Goal: Find specific page/section: Find specific page/section

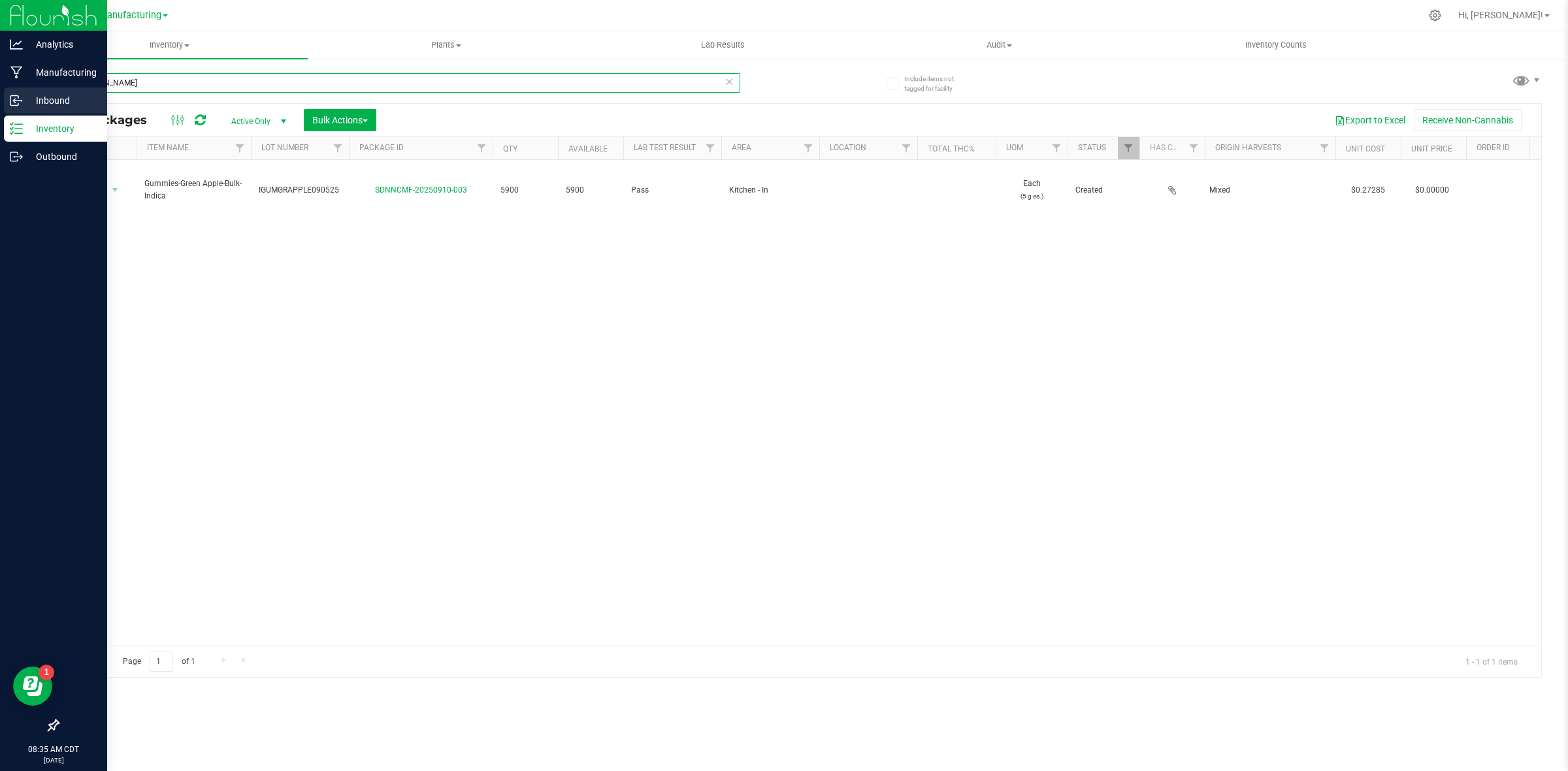
drag, startPoint x: 151, startPoint y: 89, endPoint x: 13, endPoint y: 89, distance: 138.0
click at [13, 89] on div "Analytics Manufacturing Inbound Inventory Outbound 08:35 AM CDT [DATE] 09/24 Ma…" at bounding box center [784, 386] width 1568 height 771
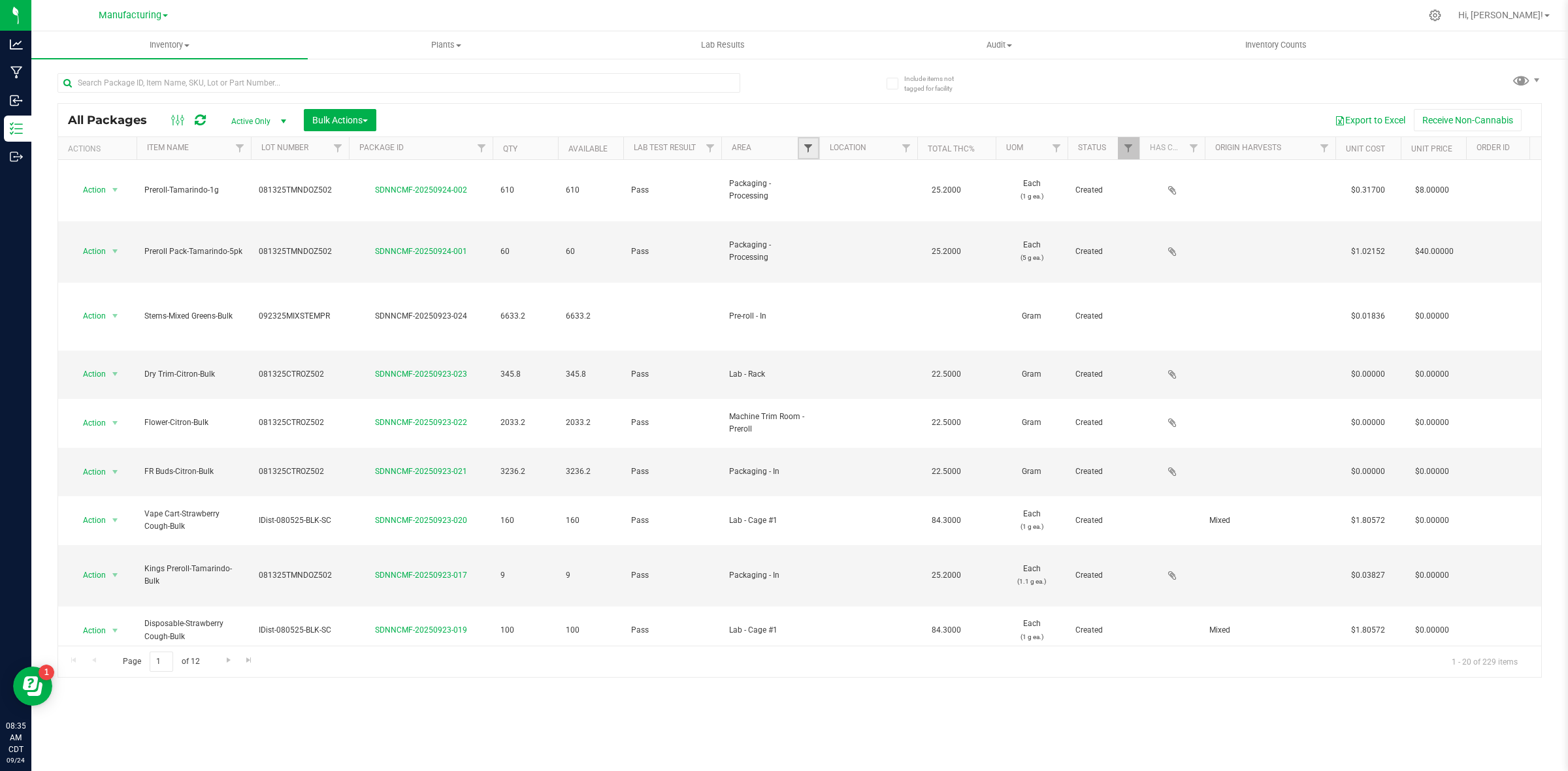
click at [803, 153] on span "Filter" at bounding box center [808, 148] width 10 height 10
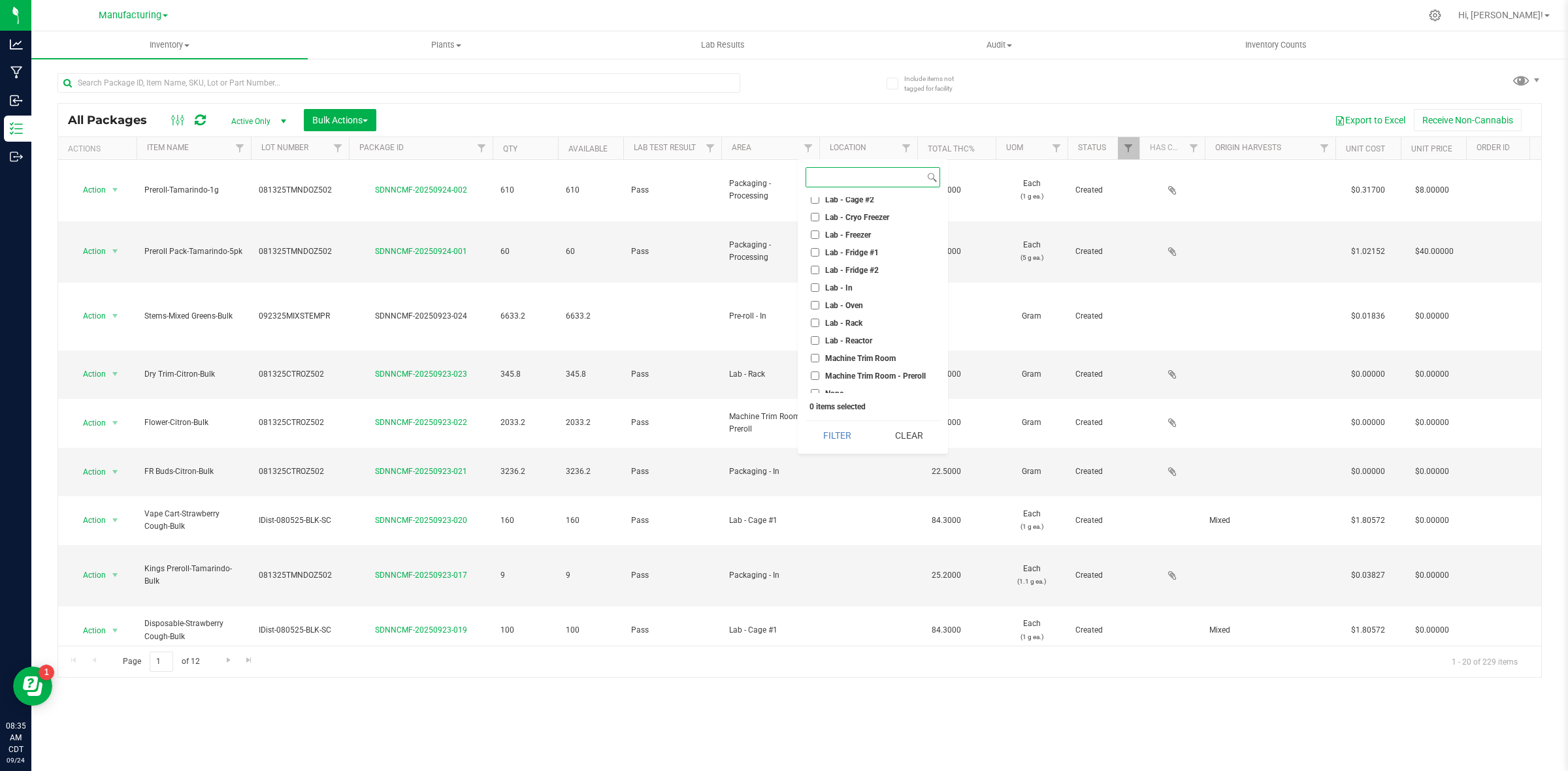
scroll to position [245, 0]
click at [873, 276] on span "Machine Trim Room" at bounding box center [860, 276] width 70 height 8
click at [819, 276] on input "Machine Trim Room" at bounding box center [815, 277] width 8 height 8
checkbox input "true"
click at [830, 296] on span "Machine Trim Room - Preroll" at bounding box center [875, 294] width 100 height 8
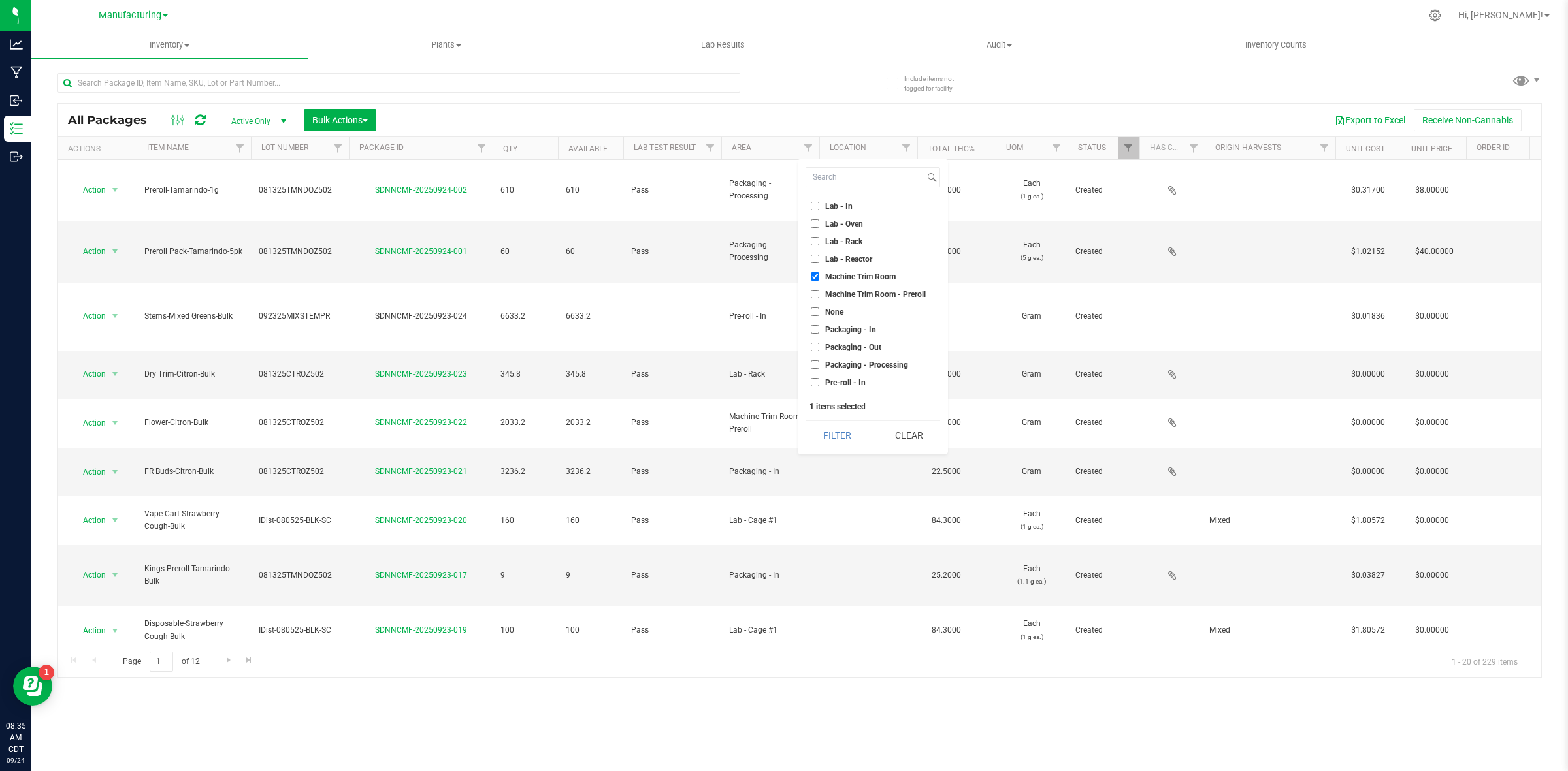
click at [819, 296] on input "Machine Trim Room - Preroll" at bounding box center [815, 294] width 8 height 8
checkbox input "true"
click at [840, 432] on button "Filter" at bounding box center [837, 436] width 63 height 28
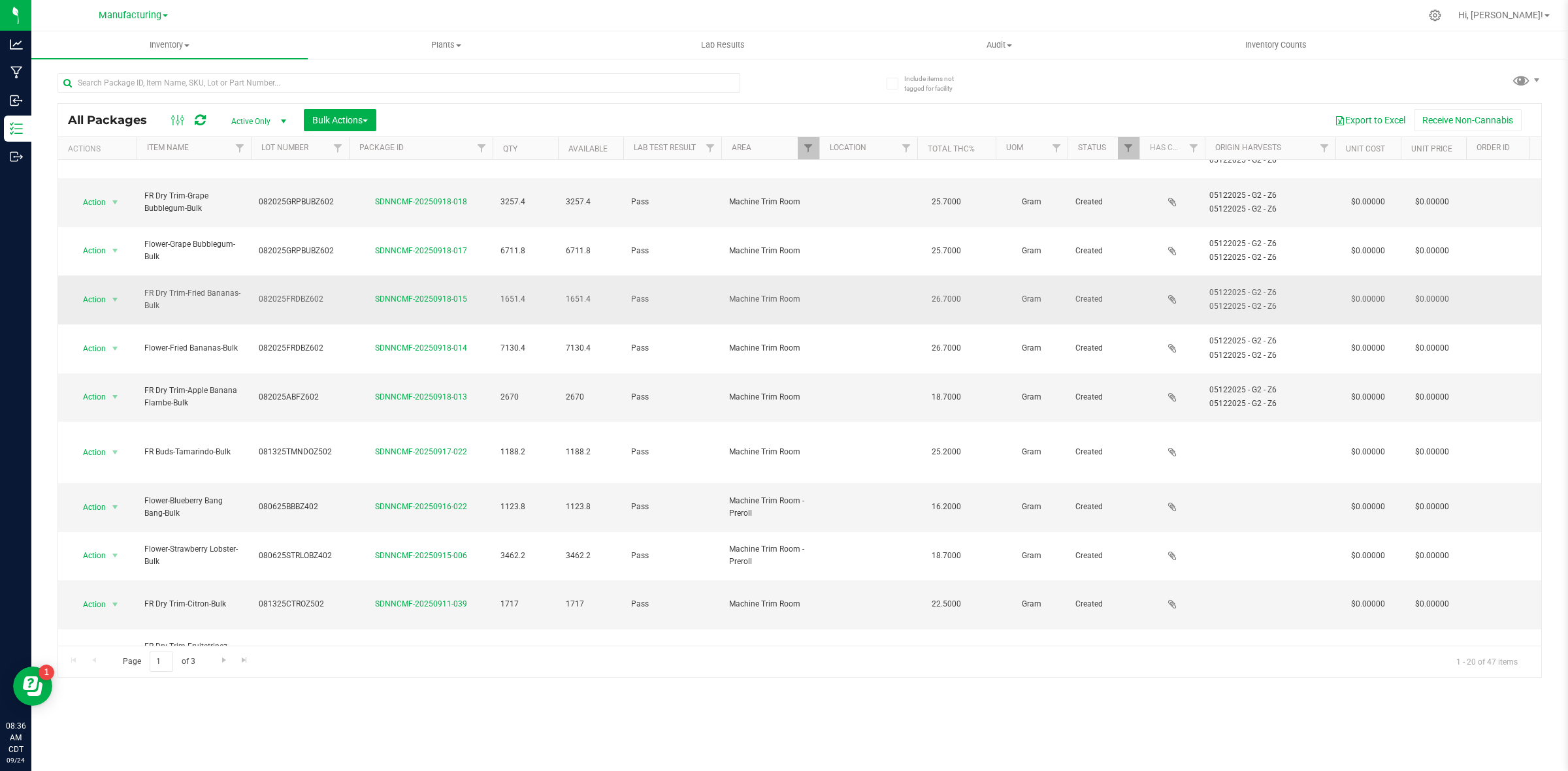
scroll to position [234, 0]
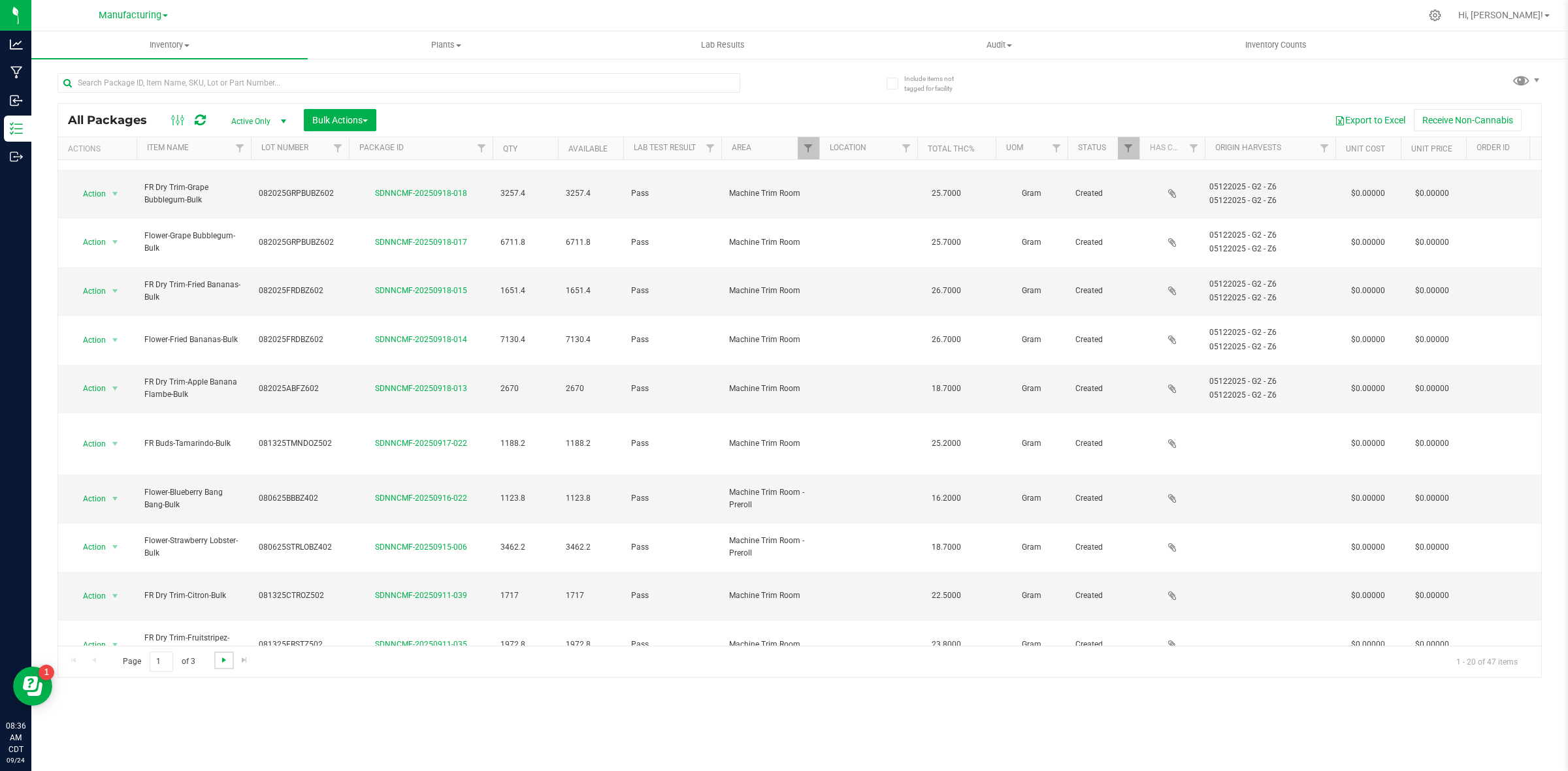
click at [224, 661] on span "Go to the next page" at bounding box center [224, 660] width 10 height 10
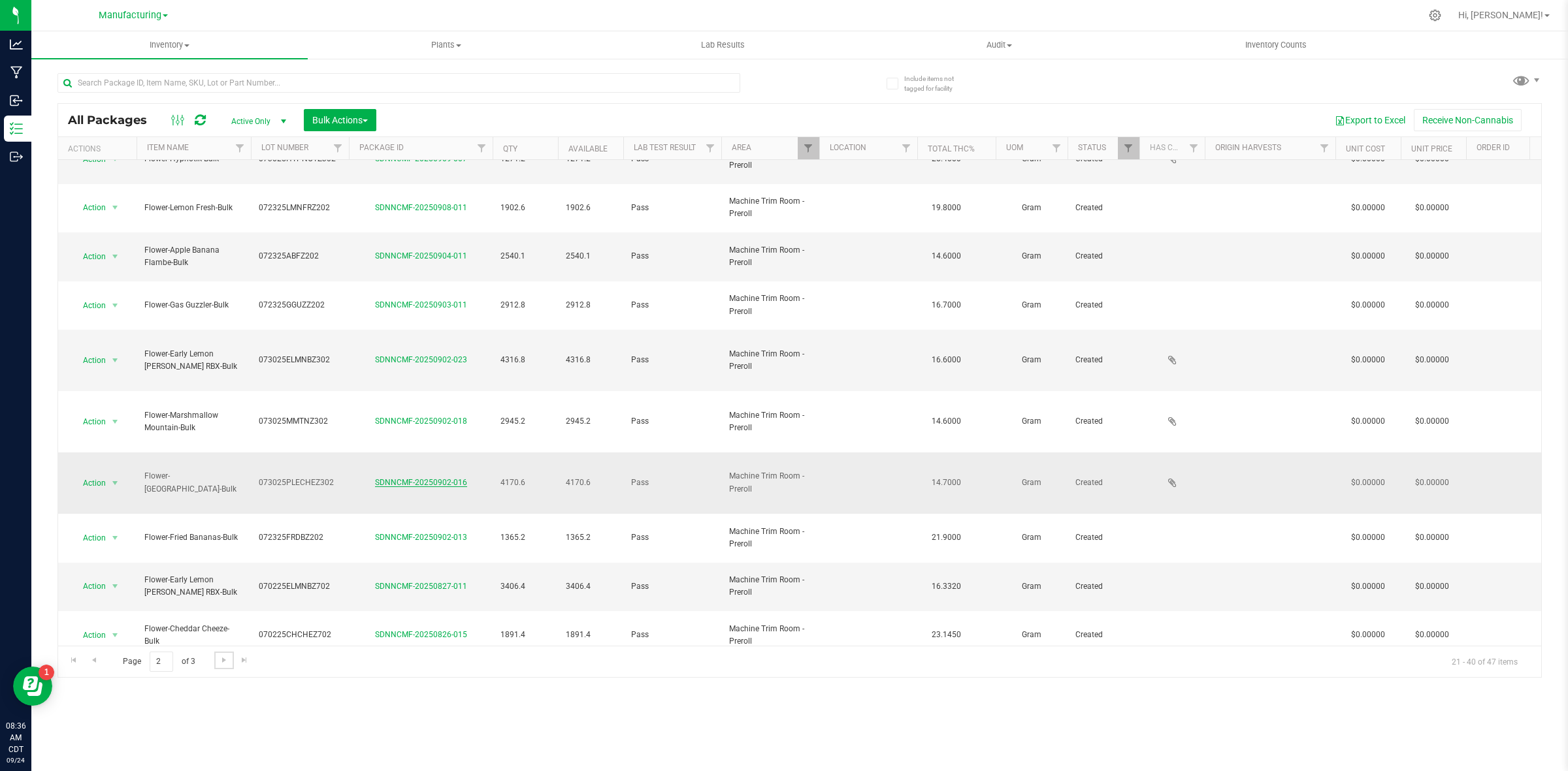
scroll to position [252, 0]
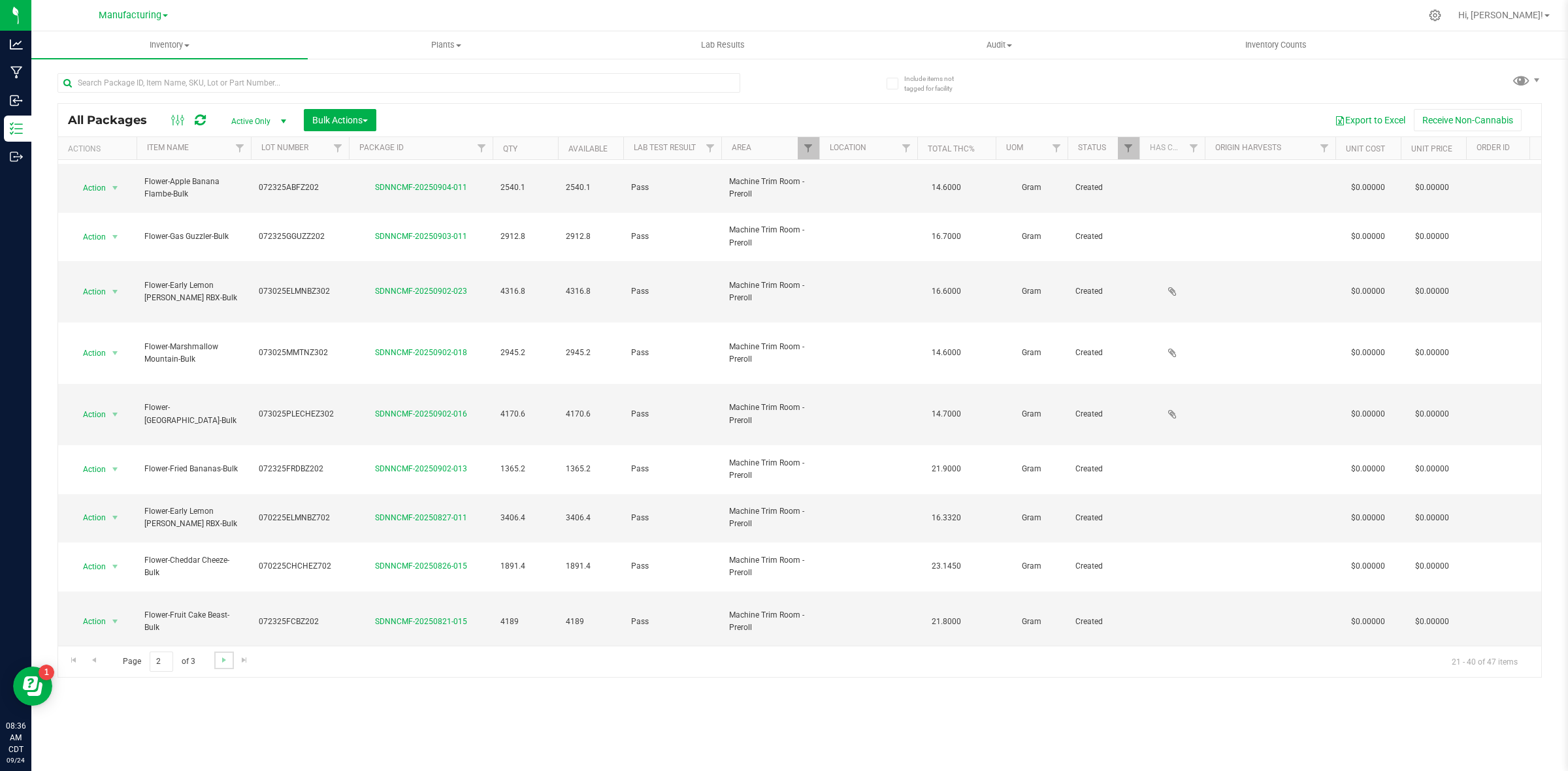
click at [217, 666] on link "Go to the next page" at bounding box center [223, 660] width 19 height 18
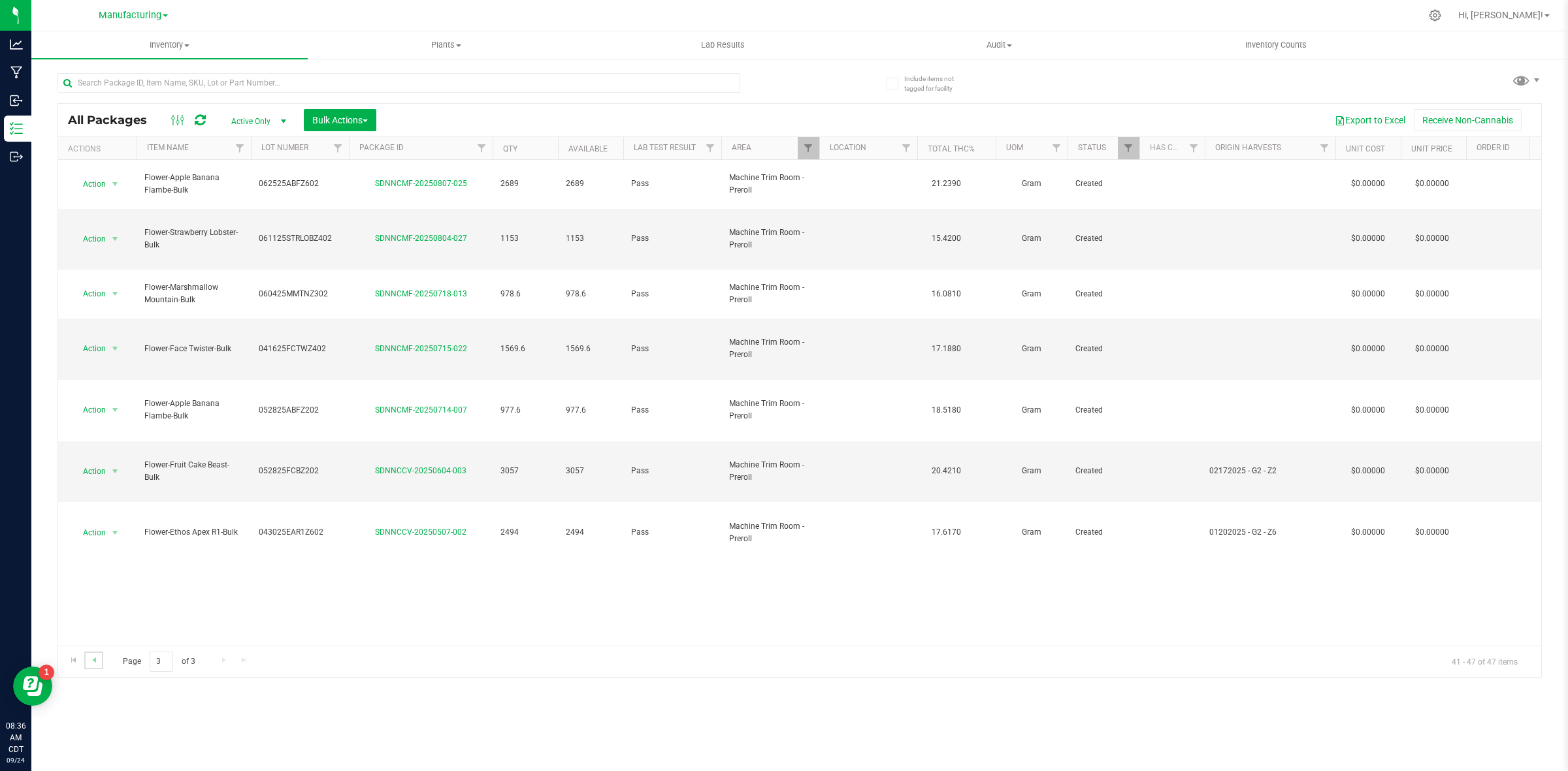
click at [100, 660] on link "Go to the previous page" at bounding box center [94, 660] width 19 height 18
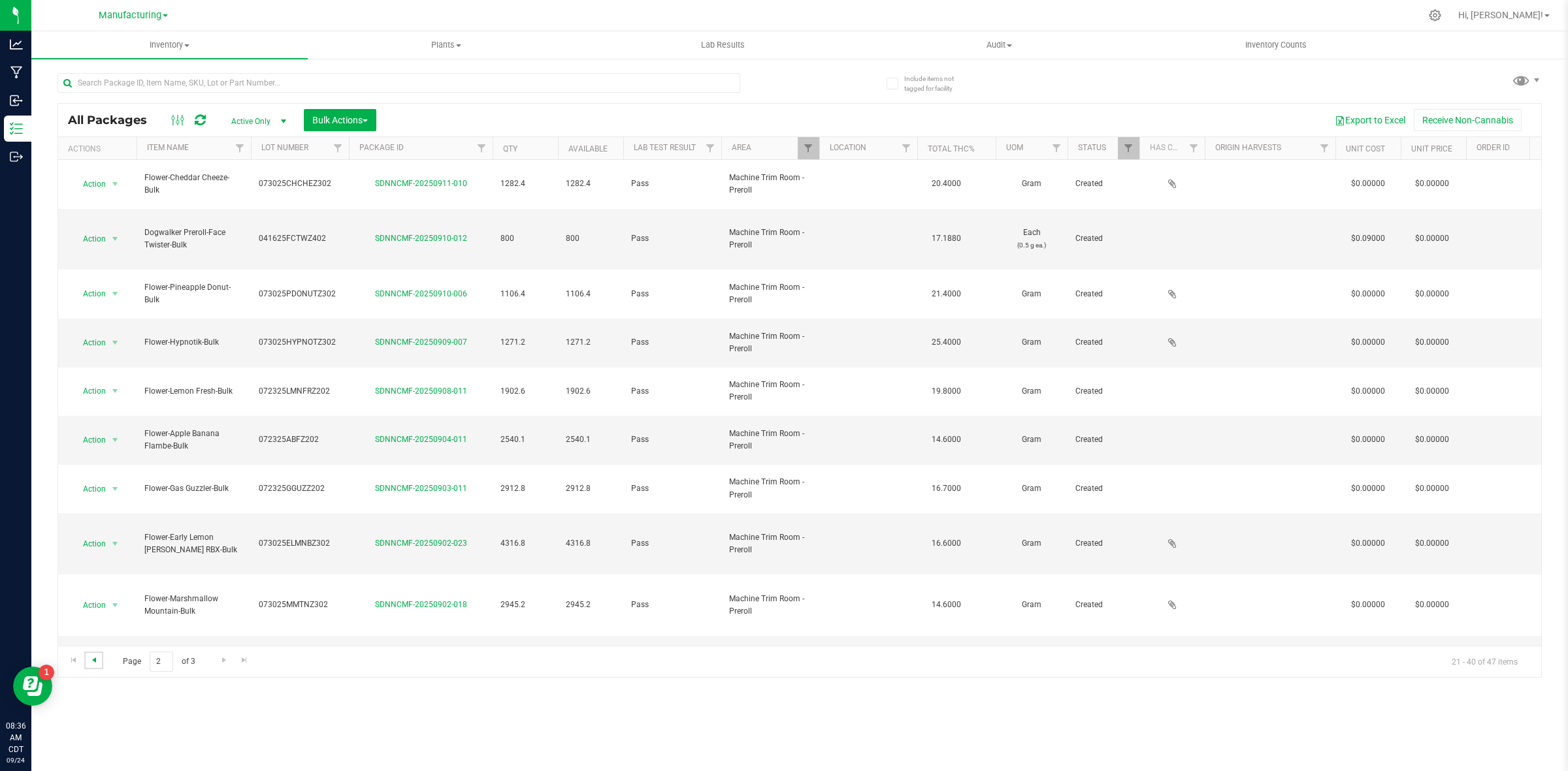
click at [98, 663] on span "Go to the previous page" at bounding box center [94, 660] width 10 height 10
